Goal: Obtain resource: Obtain resource

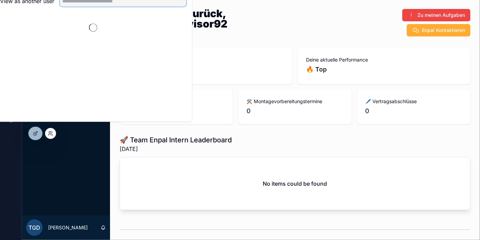
click at [90, 7] on input "text" at bounding box center [123, 1] width 127 height 11
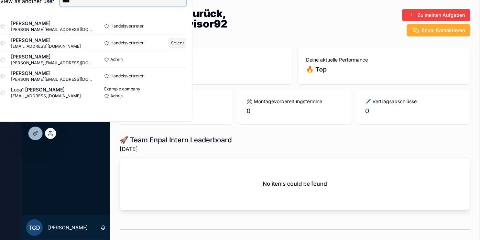
type input "****"
click at [185, 48] on button "Select" at bounding box center [177, 43] width 18 height 10
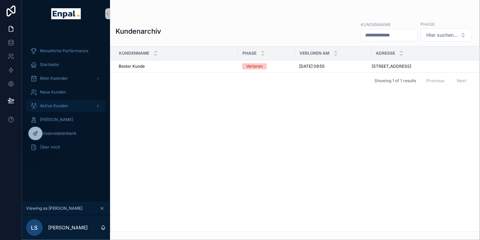
click at [61, 102] on div "Aktive Kunden" at bounding box center [66, 105] width 72 height 11
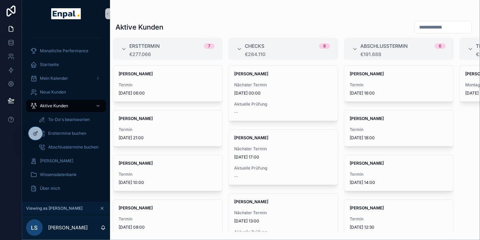
scroll to position [0, 130]
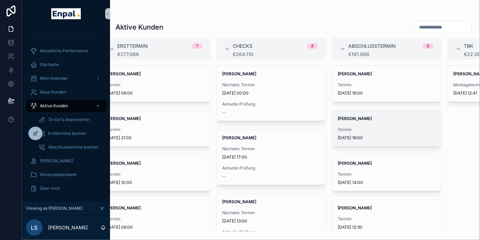
click at [377, 122] on div "David Seidel Termin 9.9.2025 18:00" at bounding box center [386, 128] width 109 height 36
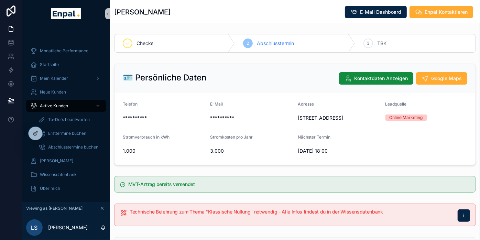
scroll to position [38, 0]
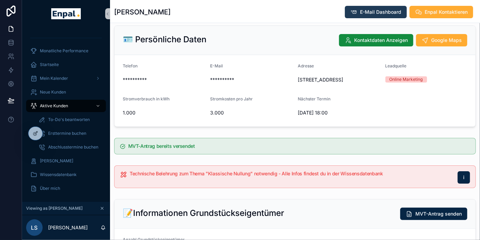
click at [376, 10] on span "E-Mail Dashboard" at bounding box center [380, 12] width 41 height 7
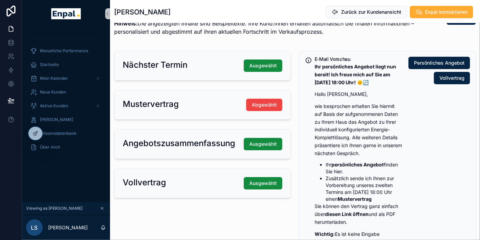
scroll to position [76, 0]
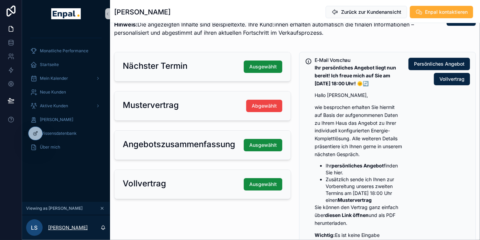
click at [66, 231] on p "Luca Stromann" at bounding box center [68, 227] width 40 height 7
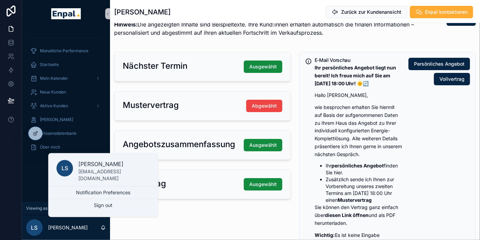
click at [65, 156] on div "Monatliche Performance Startseite Mein Kalender Neue Kunden Aktive Kunden Verlo…" at bounding box center [66, 95] width 88 height 135
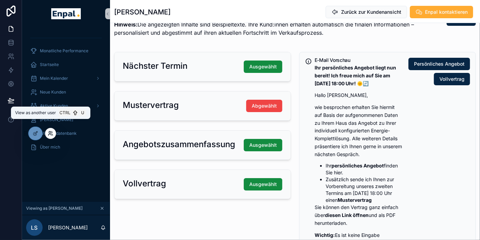
click at [50, 131] on icon at bounding box center [51, 134] width 6 height 6
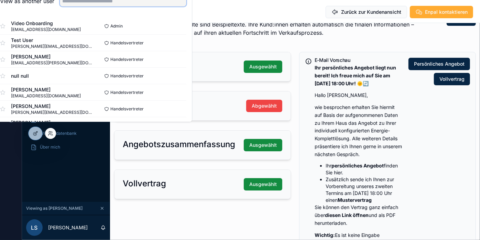
click at [116, 3] on input "text" at bounding box center [123, 1] width 127 height 11
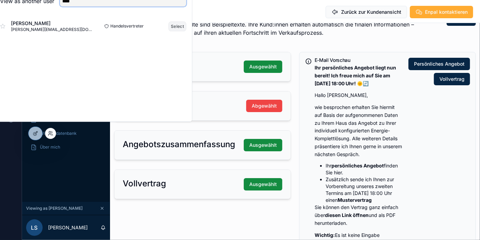
type input "****"
click at [186, 31] on button "Select" at bounding box center [177, 26] width 18 height 10
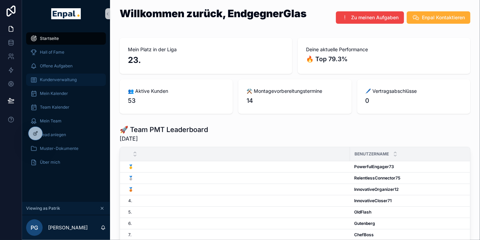
click at [55, 77] on span "Kundenverwaltung" at bounding box center [58, 80] width 37 height 6
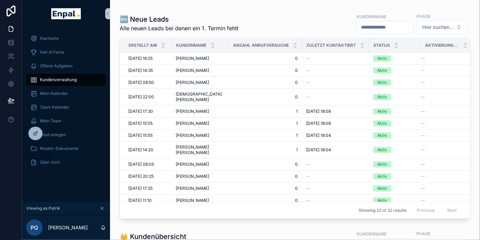
scroll to position [114, 0]
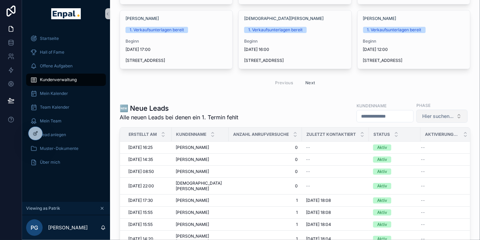
click at [443, 116] on span "Hier suchen..." at bounding box center [437, 116] width 31 height 7
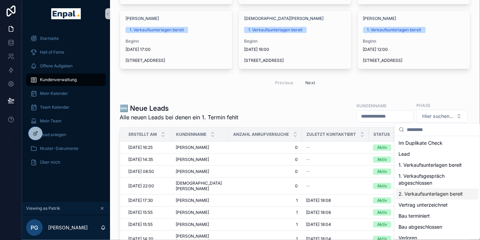
click at [422, 199] on div "2. Verkaufsunterlagen bereit" at bounding box center [437, 193] width 83 height 11
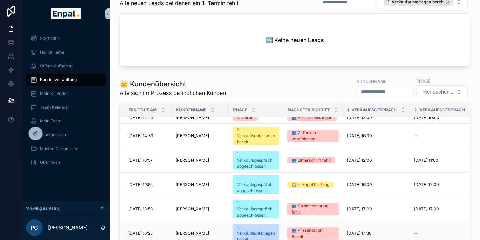
scroll to position [263, 0]
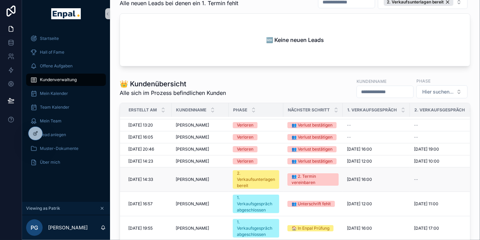
click at [219, 172] on td "[PERSON_NAME] [PERSON_NAME]" at bounding box center [200, 179] width 57 height 24
click at [190, 177] on span "[PERSON_NAME]" at bounding box center [192, 180] width 33 height 6
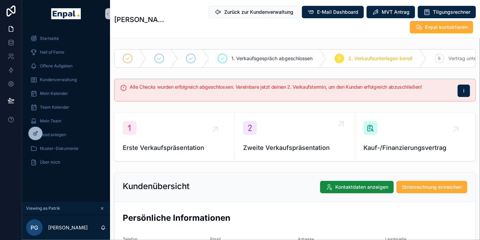
click at [293, 139] on div "Zweite Verkaufspräsentation" at bounding box center [294, 137] width 103 height 32
click at [61, 148] on span "Muster-Dokumente" at bounding box center [59, 149] width 39 height 6
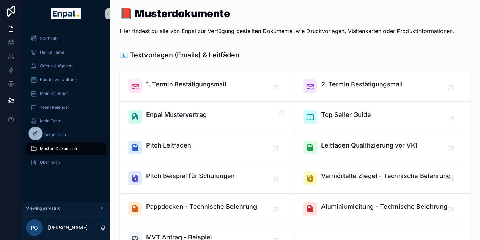
click at [179, 116] on span "Enpal Mustervertrag" at bounding box center [176, 115] width 61 height 10
